Goal: Communication & Community: Share content

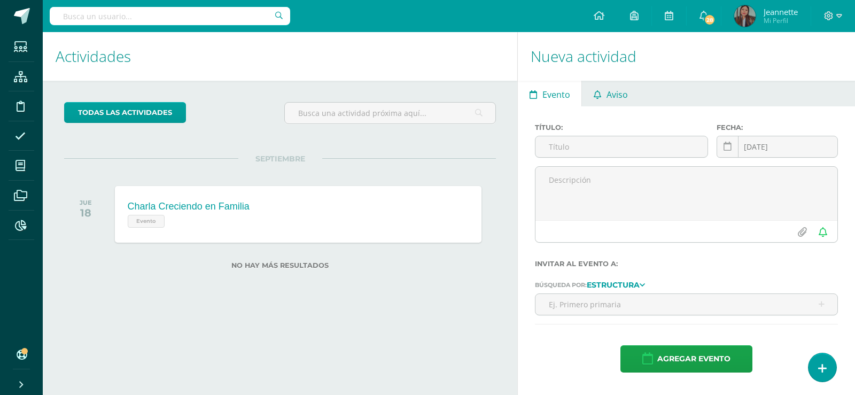
click at [612, 84] on span "Aviso" at bounding box center [616, 95] width 21 height 26
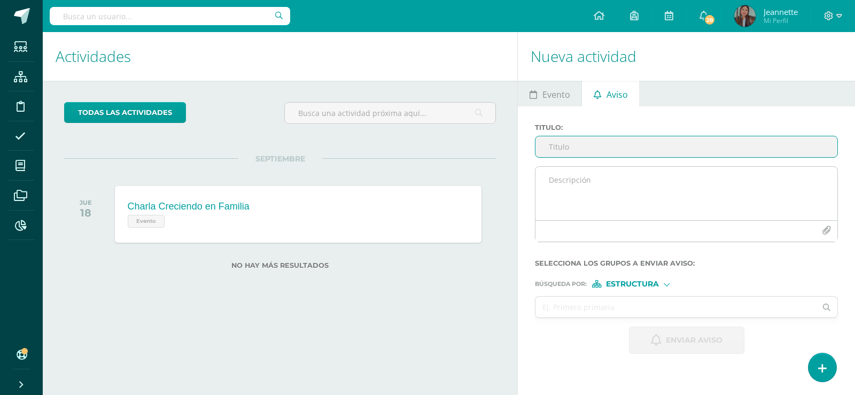
click at [620, 191] on textarea at bounding box center [686, 193] width 302 height 53
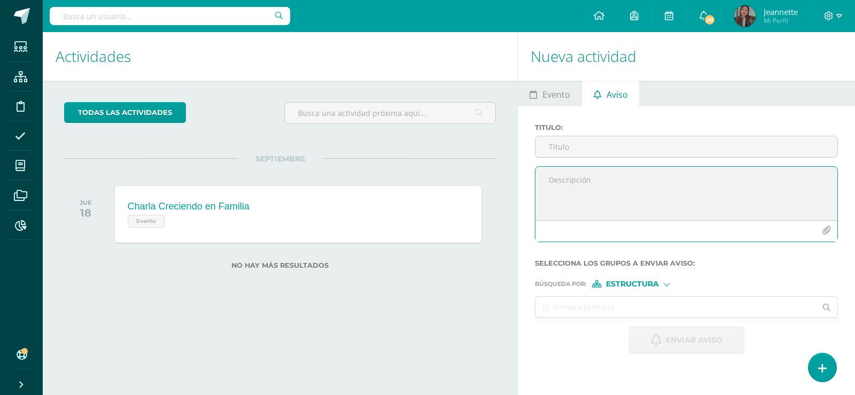
paste textarea "Buena tarde, se envían las hojas de trabajo del Proyecto 2 de Álgebra. Las hoja…"
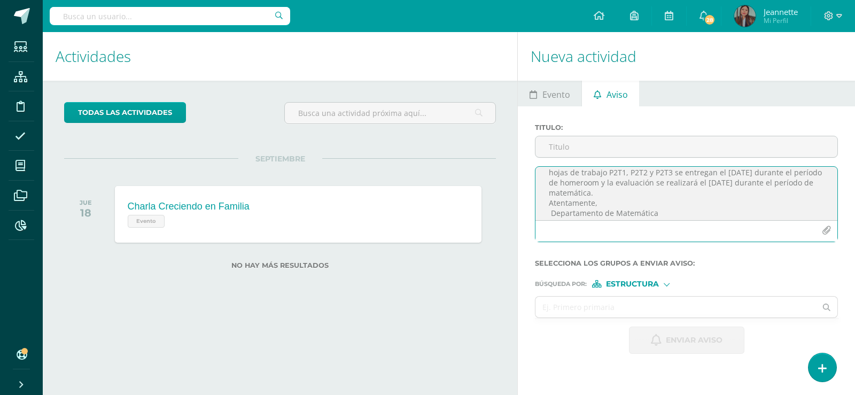
scroll to position [34, 0]
click at [550, 200] on textarea "Buena tarde, se envían las hojas de trabajo del Proyecto 2 de Álgebra. Las hoja…" at bounding box center [686, 193] width 302 height 53
click at [757, 182] on textarea "Buena tarde, se envían las hojas de trabajo del Proyecto 2 de Álgebra. Las hoja…" at bounding box center [686, 193] width 302 height 53
click at [747, 177] on textarea "Buena tarde, se envían las hojas de trabajo del Proyecto 2 de Álgebra. Las hoja…" at bounding box center [686, 193] width 302 height 53
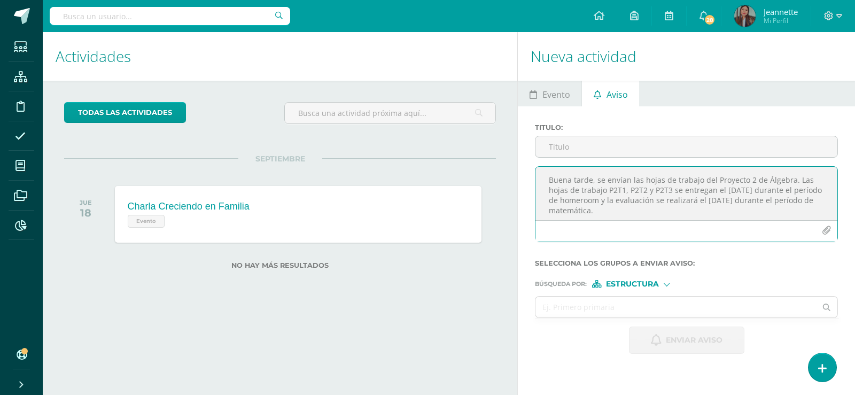
type textarea "Buena tarde, se envían las hojas de trabajo del Proyecto 2 de Álgebra. Las hoja…"
click at [576, 136] on div at bounding box center [686, 147] width 303 height 22
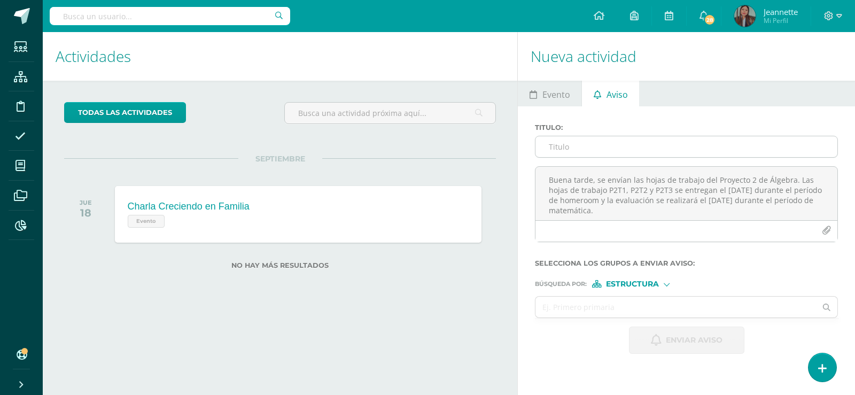
click at [596, 147] on input "Titulo :" at bounding box center [686, 146] width 302 height 21
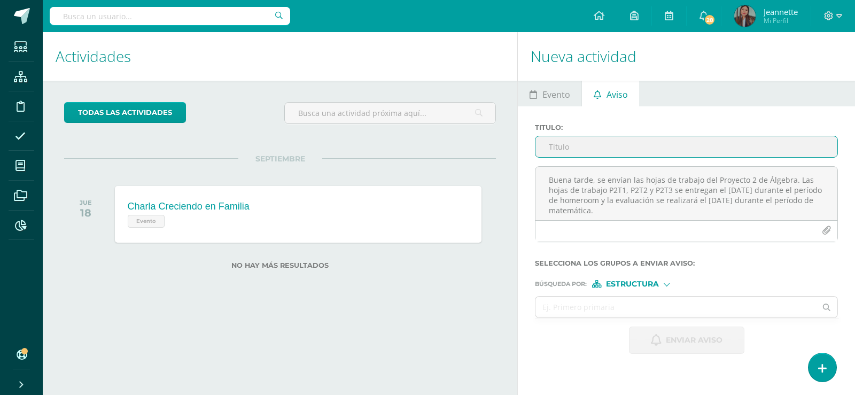
paste input "PROGRAMA DE ÁLGEBRA - PROYECTO 7"
type input "PROGRAMA DE ÁLGEBRA - PROYECTO 2"
click at [770, 315] on input "text" at bounding box center [675, 306] width 280 height 21
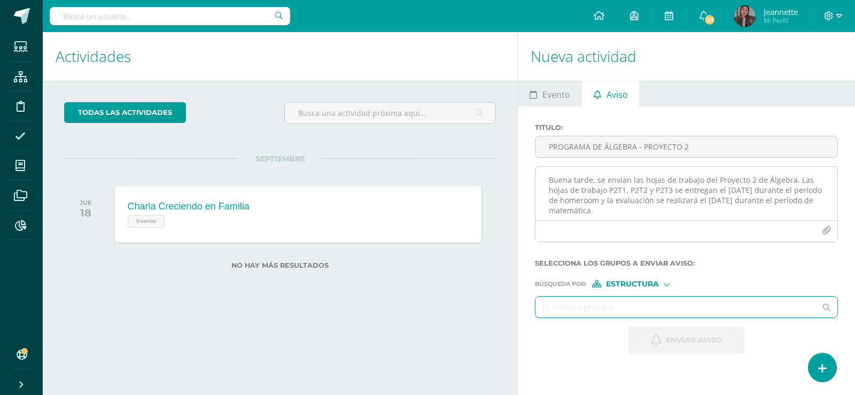
click at [827, 232] on icon "button" at bounding box center [825, 230] width 9 height 9
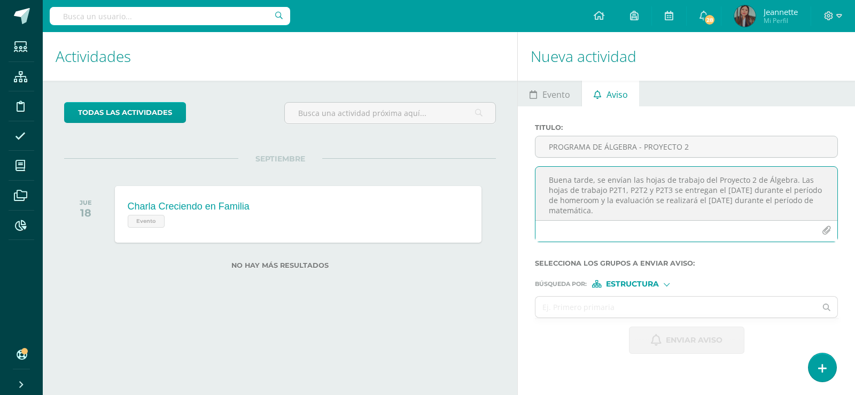
click at [826, 226] on icon "button" at bounding box center [825, 230] width 9 height 9
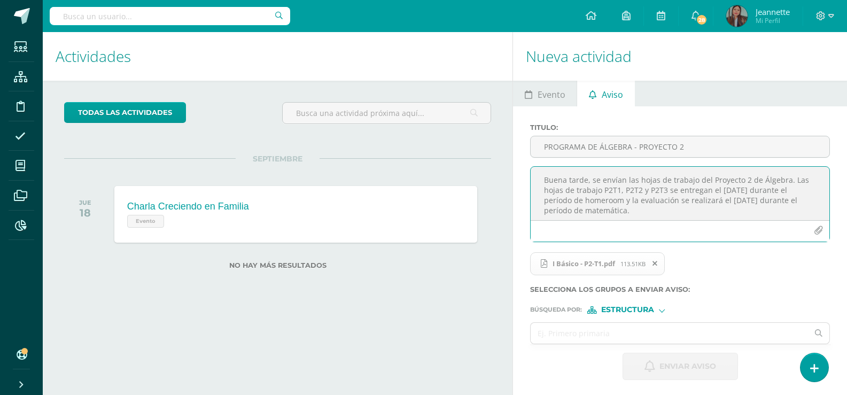
click at [814, 231] on icon "button" at bounding box center [817, 230] width 9 height 9
click at [819, 231] on icon "button" at bounding box center [817, 230] width 9 height 9
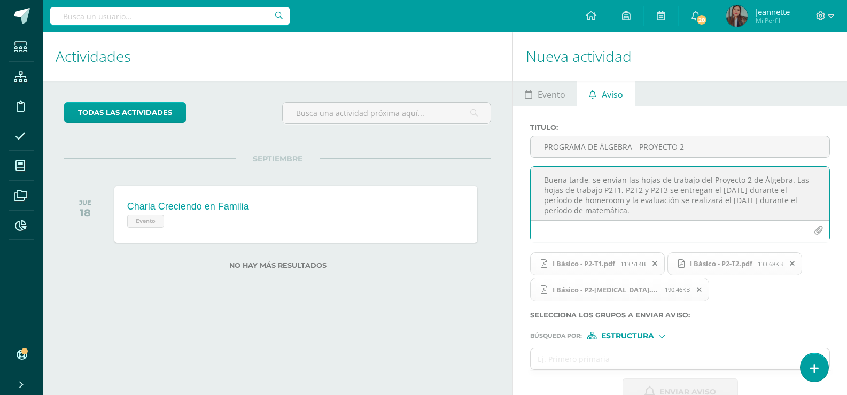
click at [160, 10] on input "text" at bounding box center [170, 16] width 240 height 18
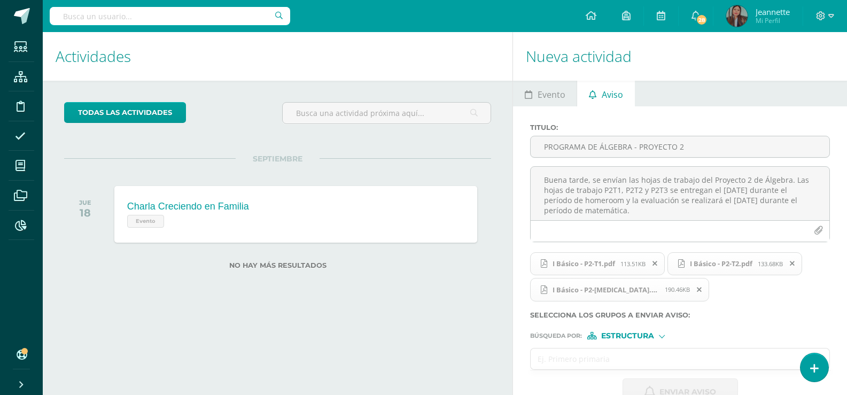
click at [663, 359] on input "text" at bounding box center [668, 358] width 277 height 21
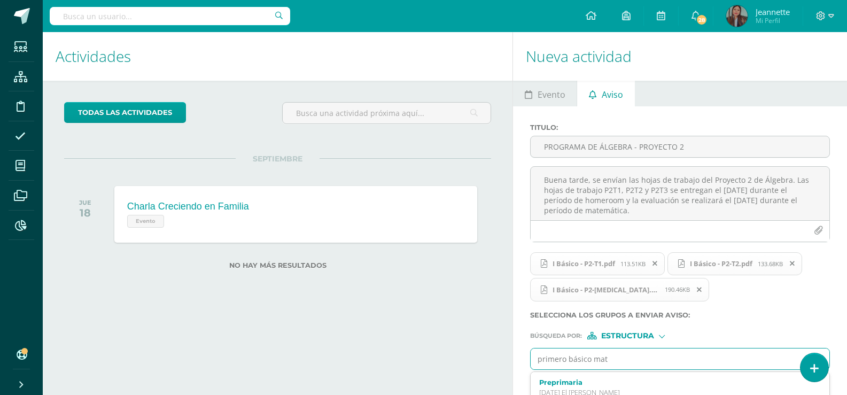
type input "primero básico mate"
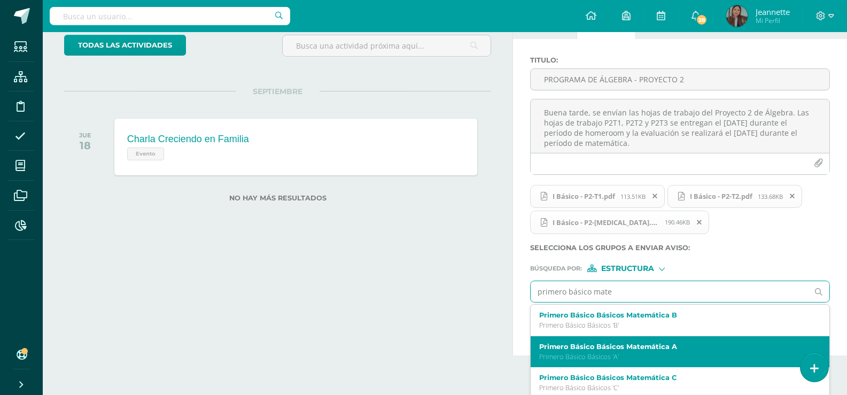
scroll to position [73, 0]
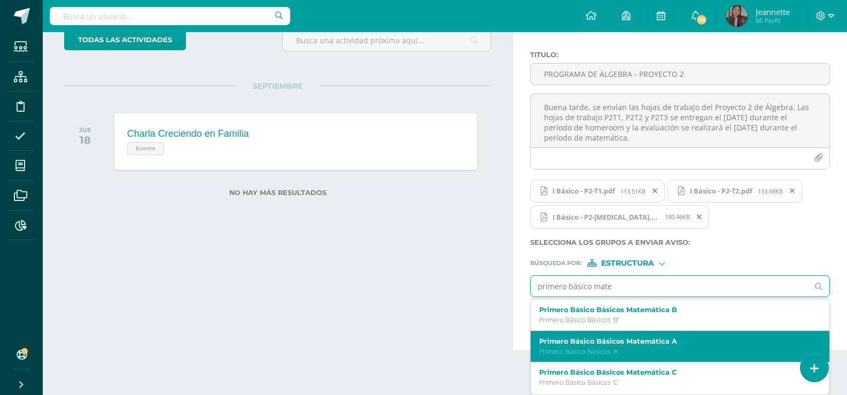
click at [672, 348] on p "Primero Básico Básicos 'A'" at bounding box center [673, 351] width 269 height 9
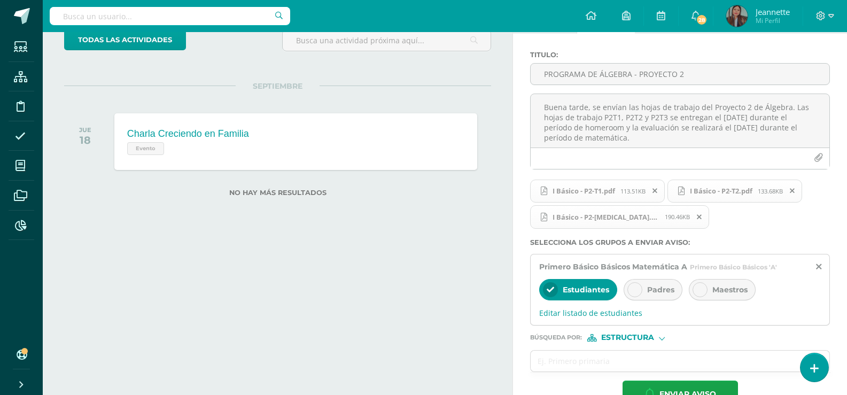
click at [647, 284] on div "Padres" at bounding box center [652, 289] width 59 height 21
click at [720, 291] on span "Maestros" at bounding box center [729, 290] width 35 height 10
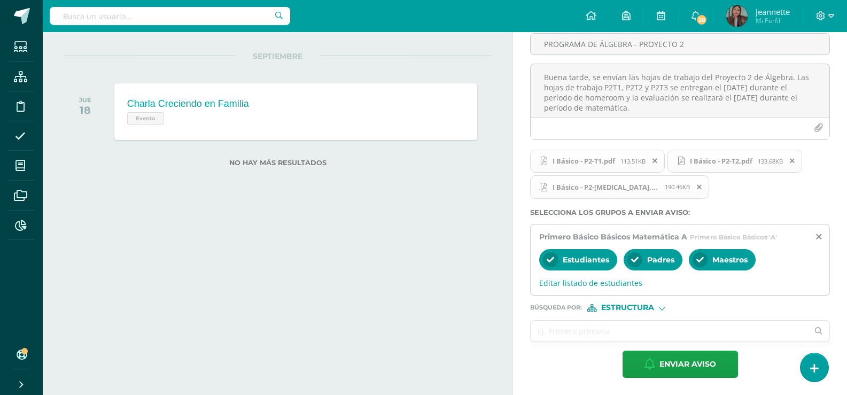
click at [669, 335] on input "text" at bounding box center [668, 330] width 277 height 21
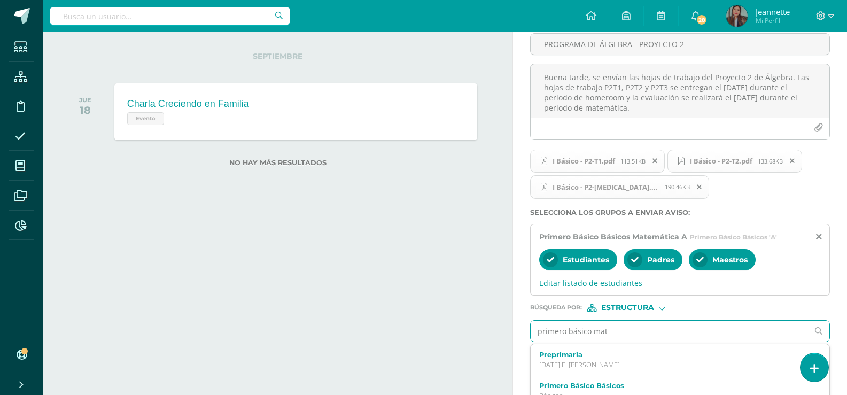
type input "primero básico mate"
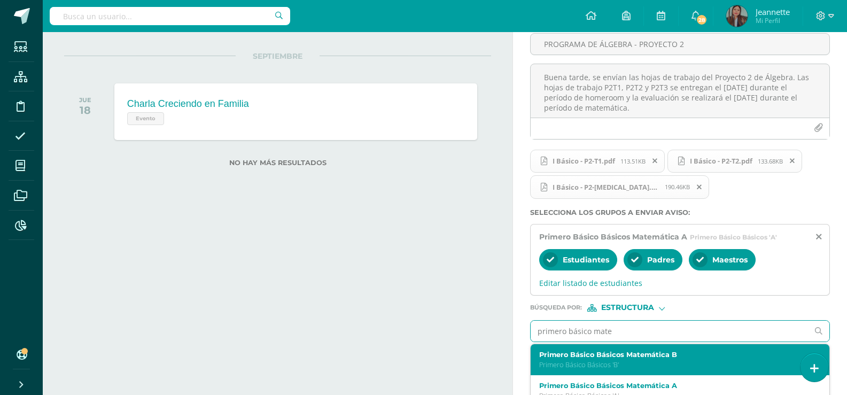
click at [675, 353] on label "Primero Básico Básicos Matemática B" at bounding box center [673, 354] width 269 height 8
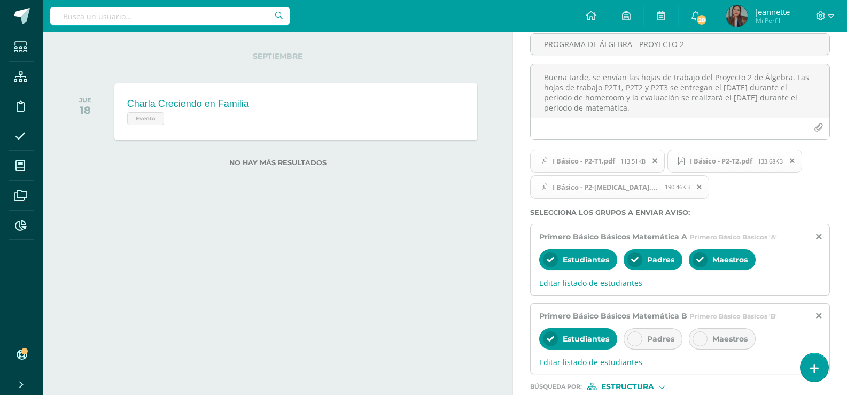
click at [670, 334] on span "Padres" at bounding box center [660, 339] width 27 height 10
click at [763, 337] on div "Estudiantes Padres Maestros" at bounding box center [679, 340] width 281 height 26
click at [734, 337] on span "Maestros" at bounding box center [729, 339] width 35 height 10
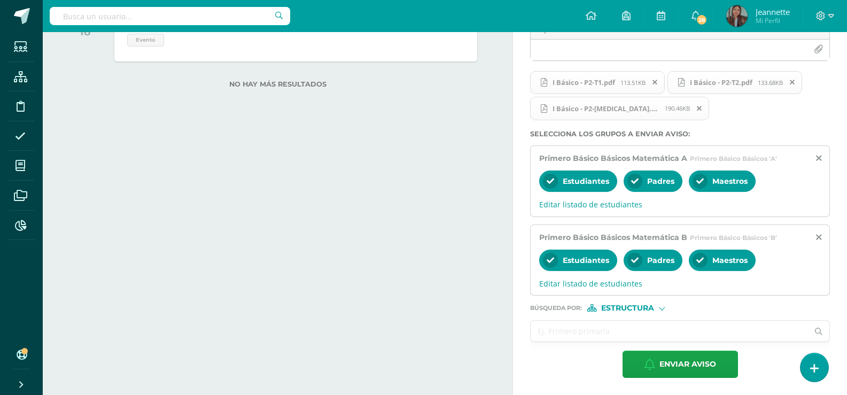
click at [686, 330] on input "text" at bounding box center [668, 330] width 277 height 21
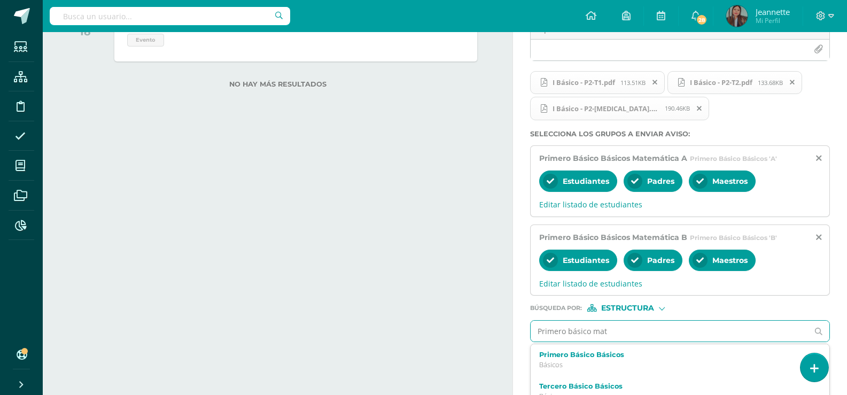
type input "Primero básico mate"
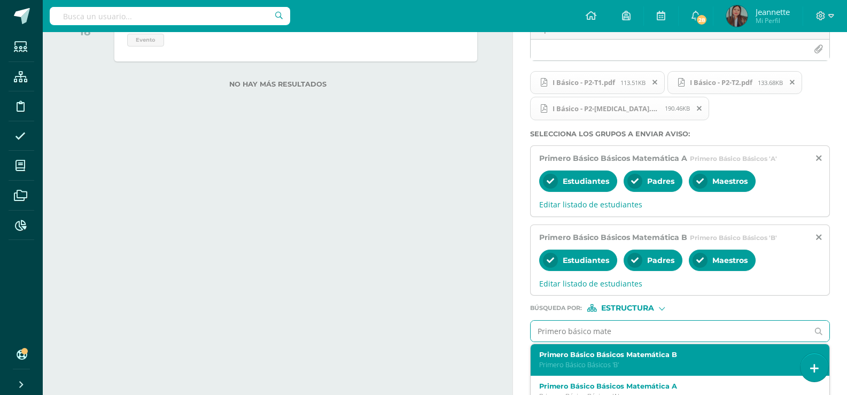
scroll to position [53, 0]
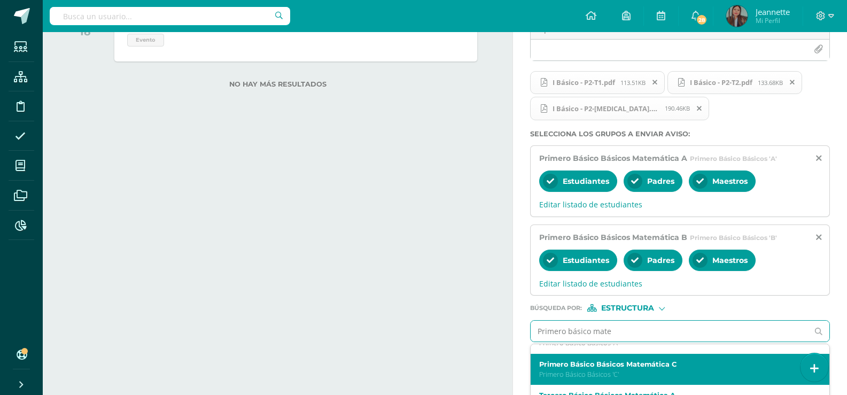
click at [700, 369] on div "Primero Básico Básicos Matemática C Primero Básico Básicos 'C'" at bounding box center [673, 369] width 269 height 19
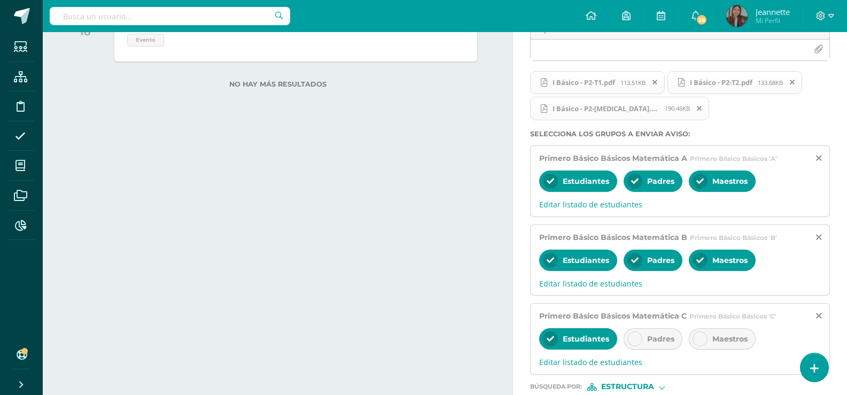
drag, startPoint x: 651, startPoint y: 338, endPoint x: 670, endPoint y: 336, distance: 18.8
click at [653, 338] on span "Padres" at bounding box center [660, 339] width 27 height 10
click at [724, 335] on span "Maestros" at bounding box center [729, 339] width 35 height 10
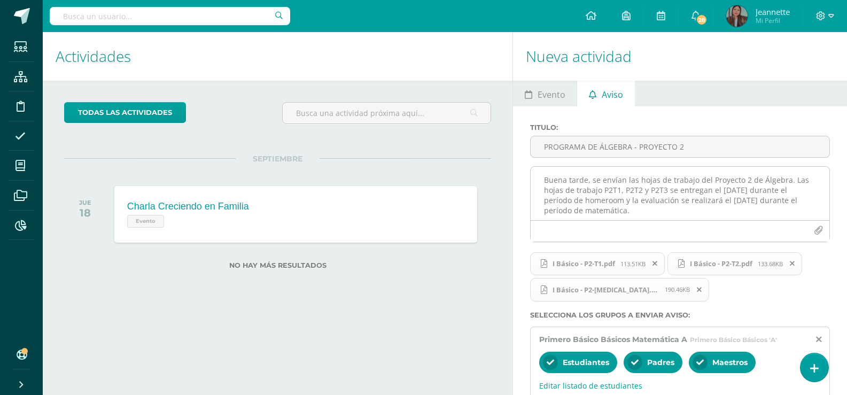
scroll to position [260, 0]
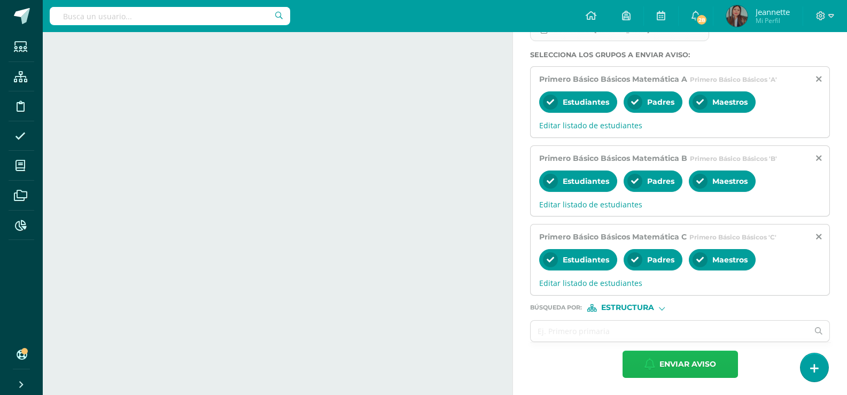
click at [687, 370] on span "Enviar aviso" at bounding box center [687, 364] width 57 height 26
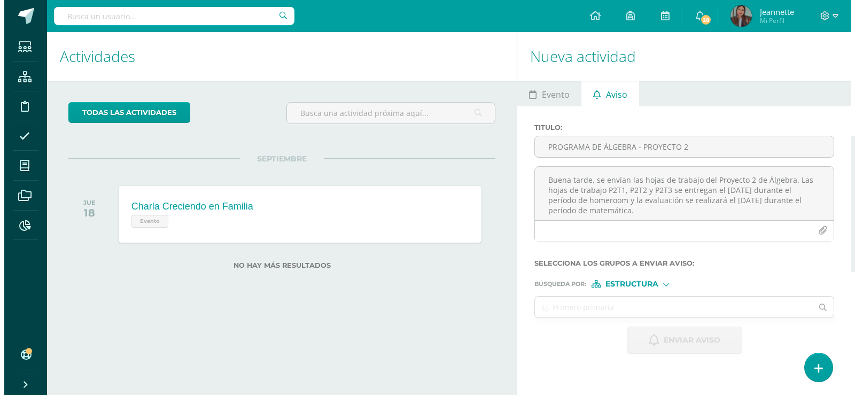
scroll to position [0, 0]
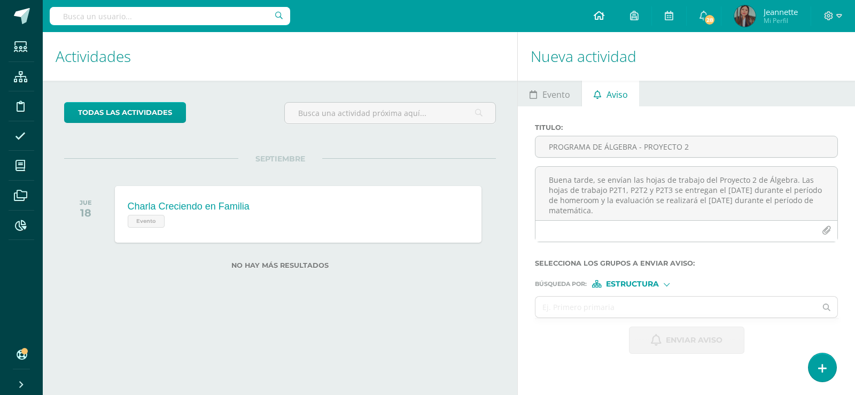
click at [596, 17] on icon at bounding box center [598, 16] width 11 height 10
